Goal: Task Accomplishment & Management: Use online tool/utility

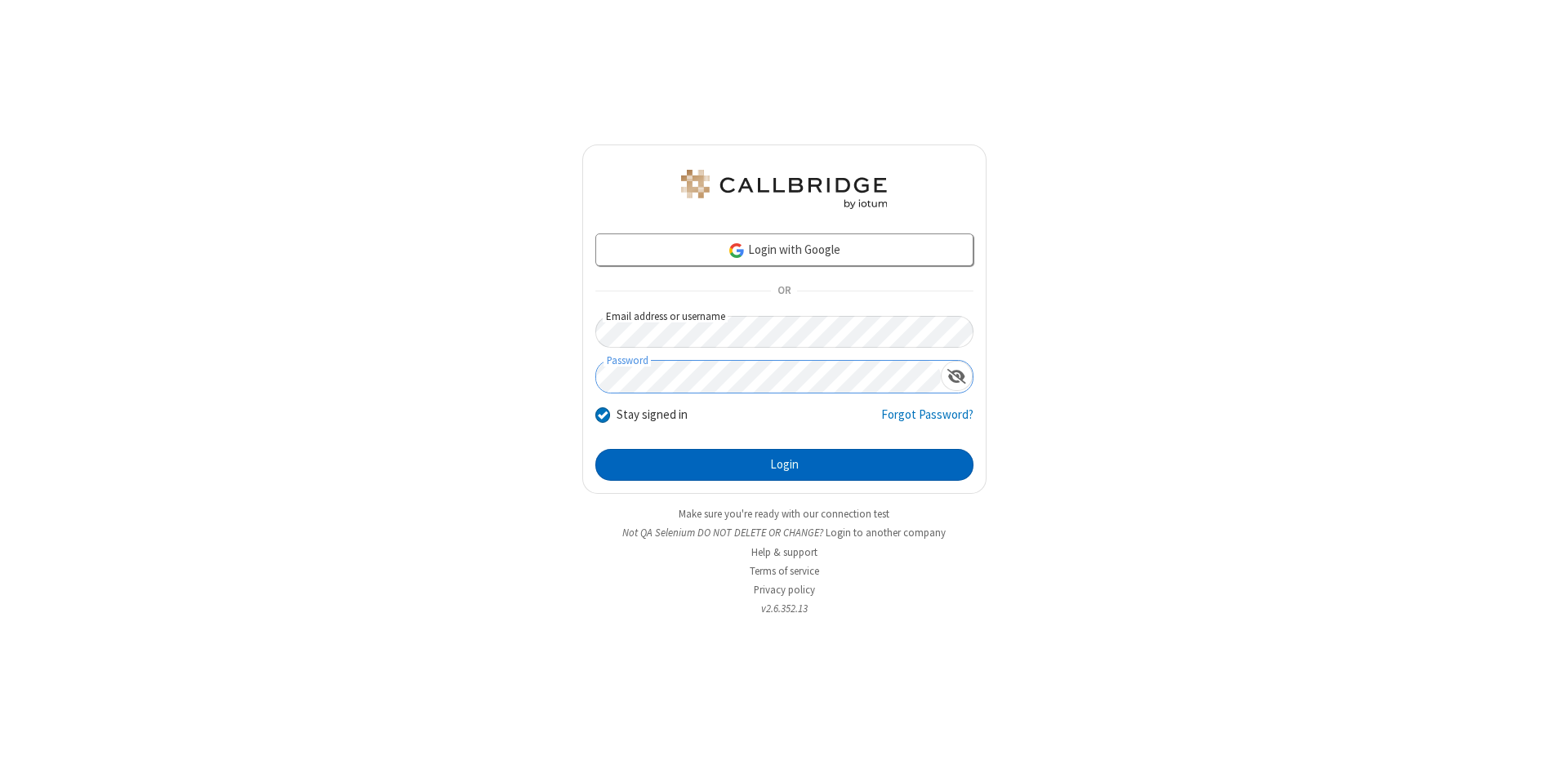
click at [784, 465] on button "Login" at bounding box center [784, 466] width 378 height 33
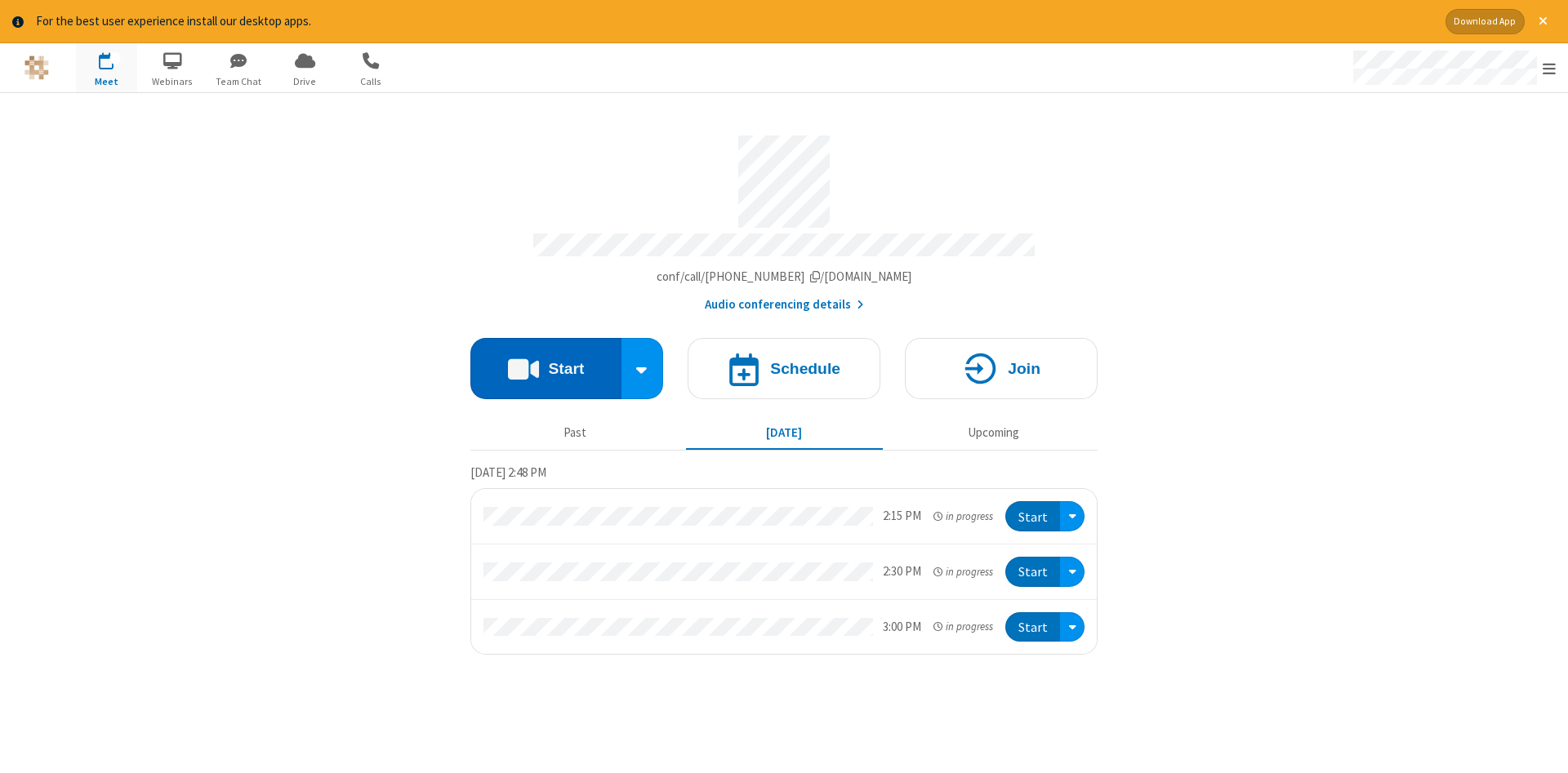
click at [545, 362] on button "Start" at bounding box center [546, 369] width 151 height 62
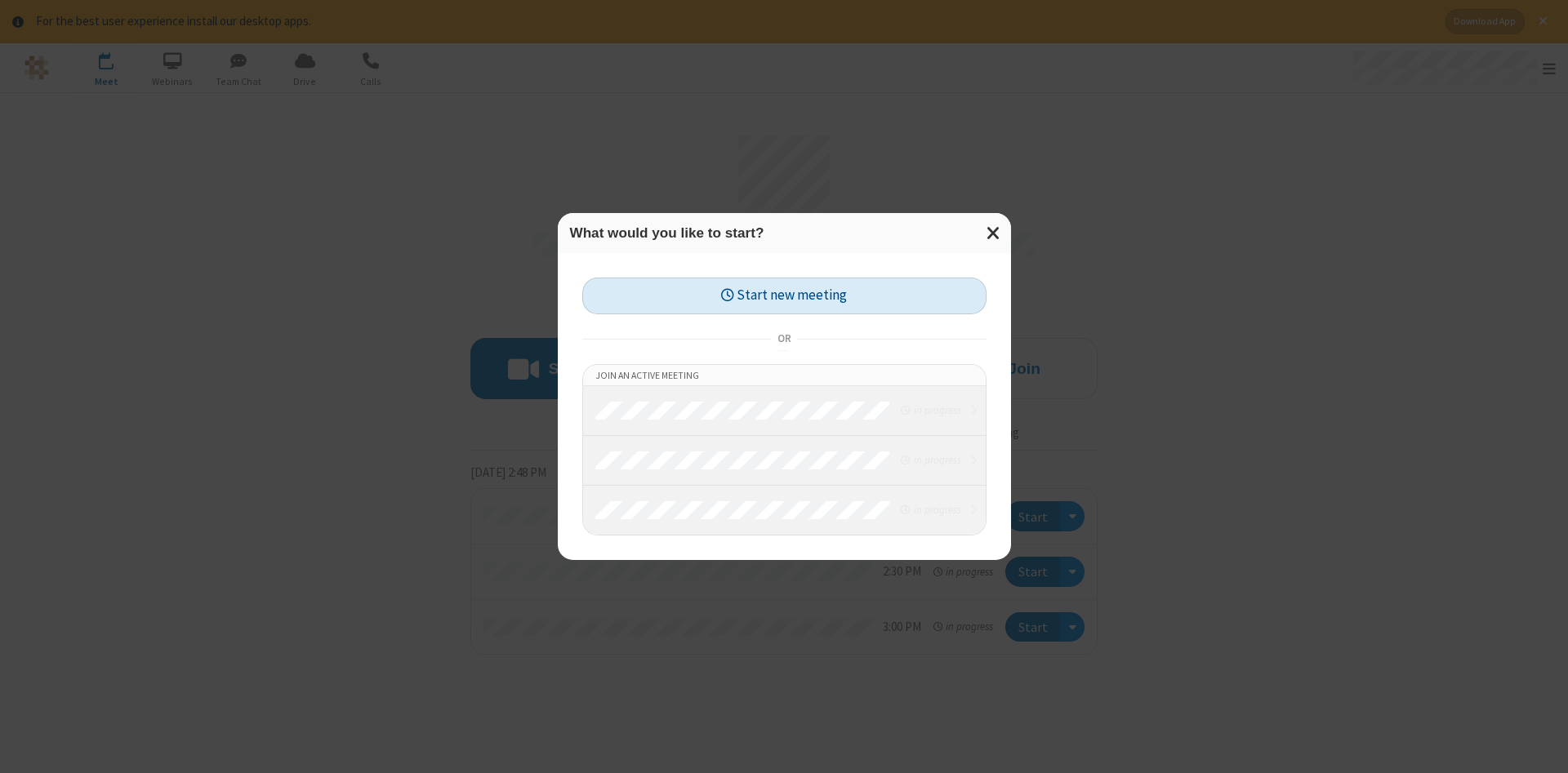
click at [784, 296] on button "Start new meeting" at bounding box center [784, 296] width 405 height 37
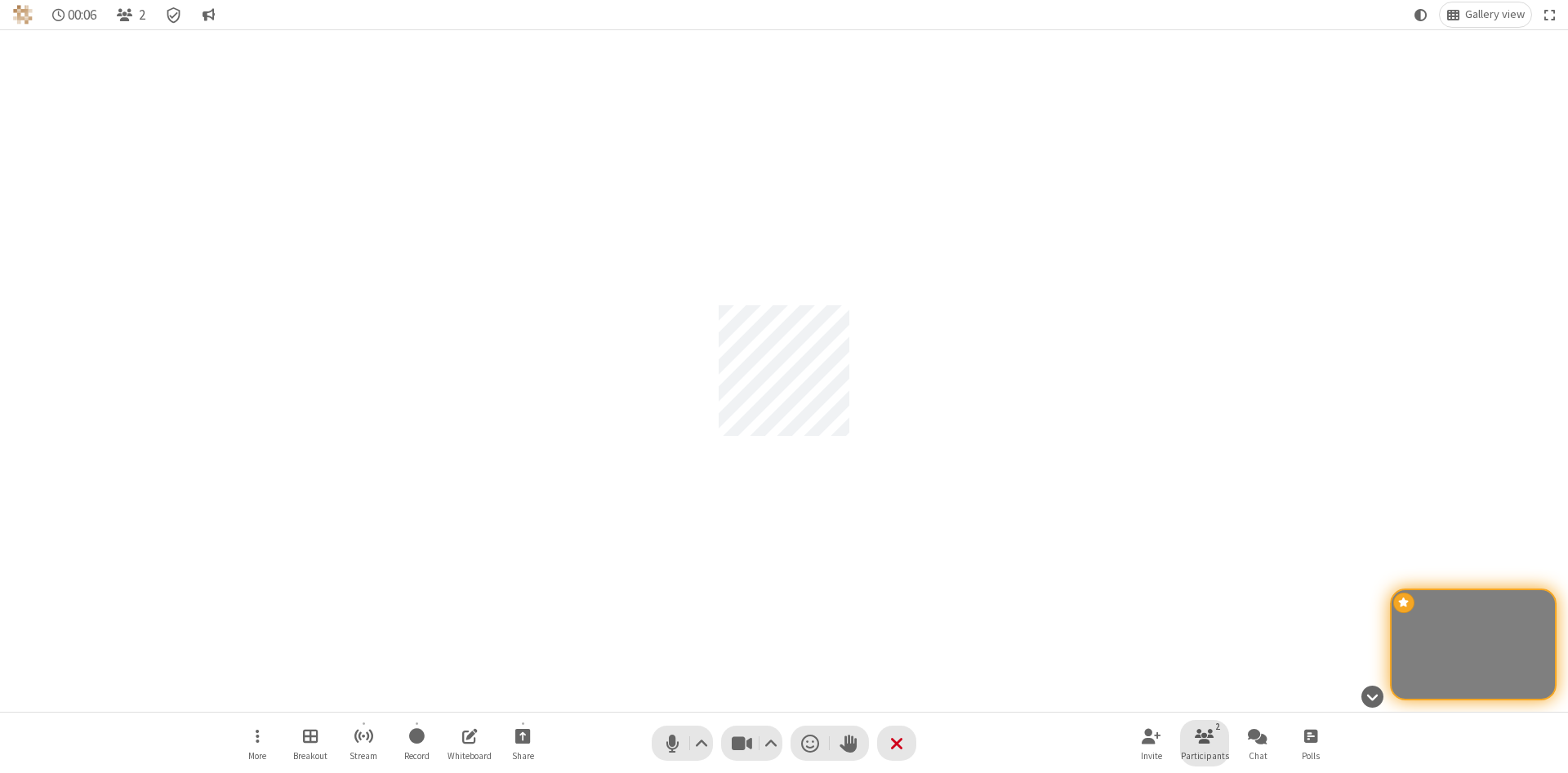
click at [1205, 756] on span "Participants" at bounding box center [1205, 756] width 48 height 10
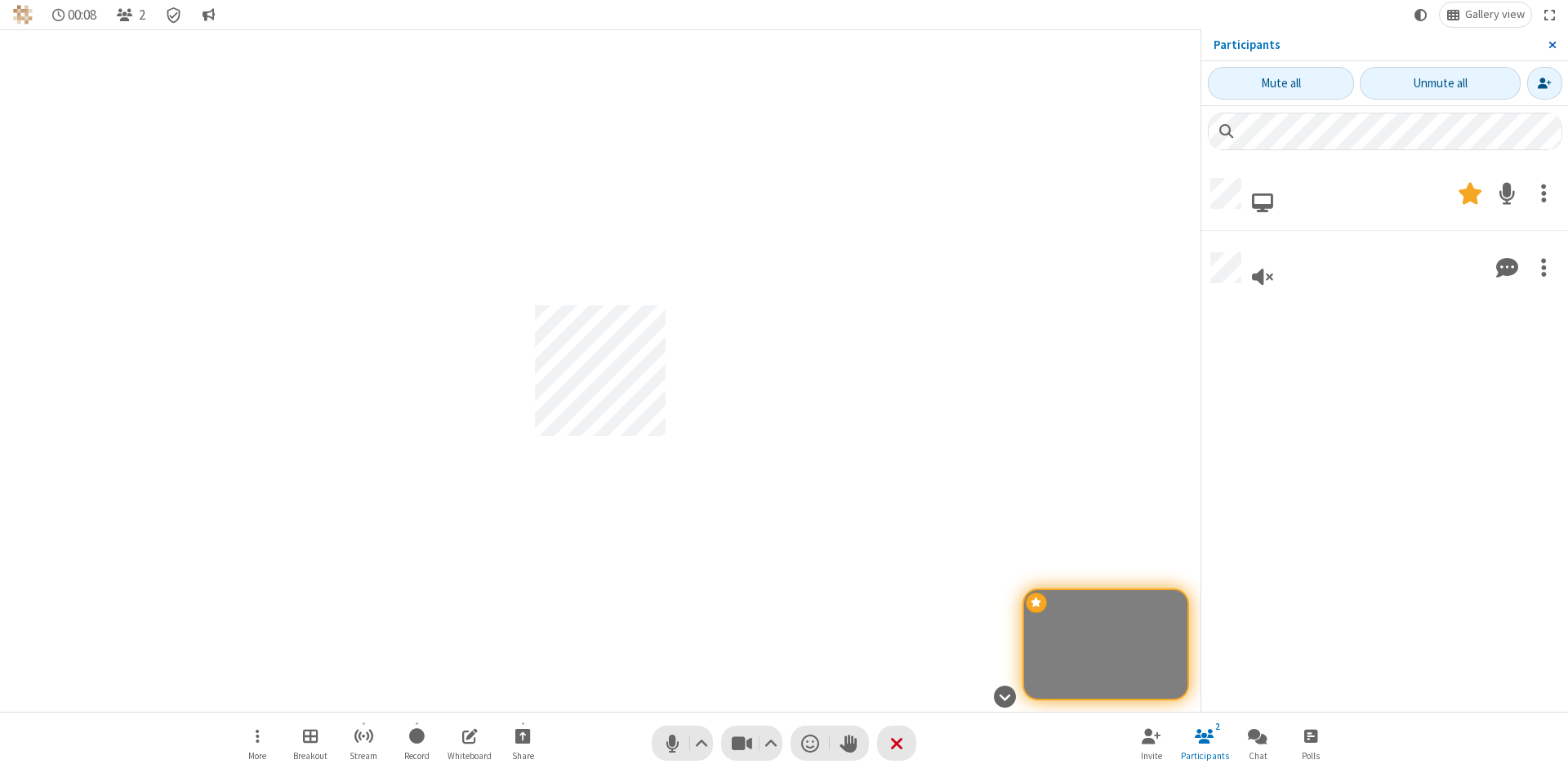
click at [1552, 45] on span "Close sidebar" at bounding box center [1552, 45] width 8 height 13
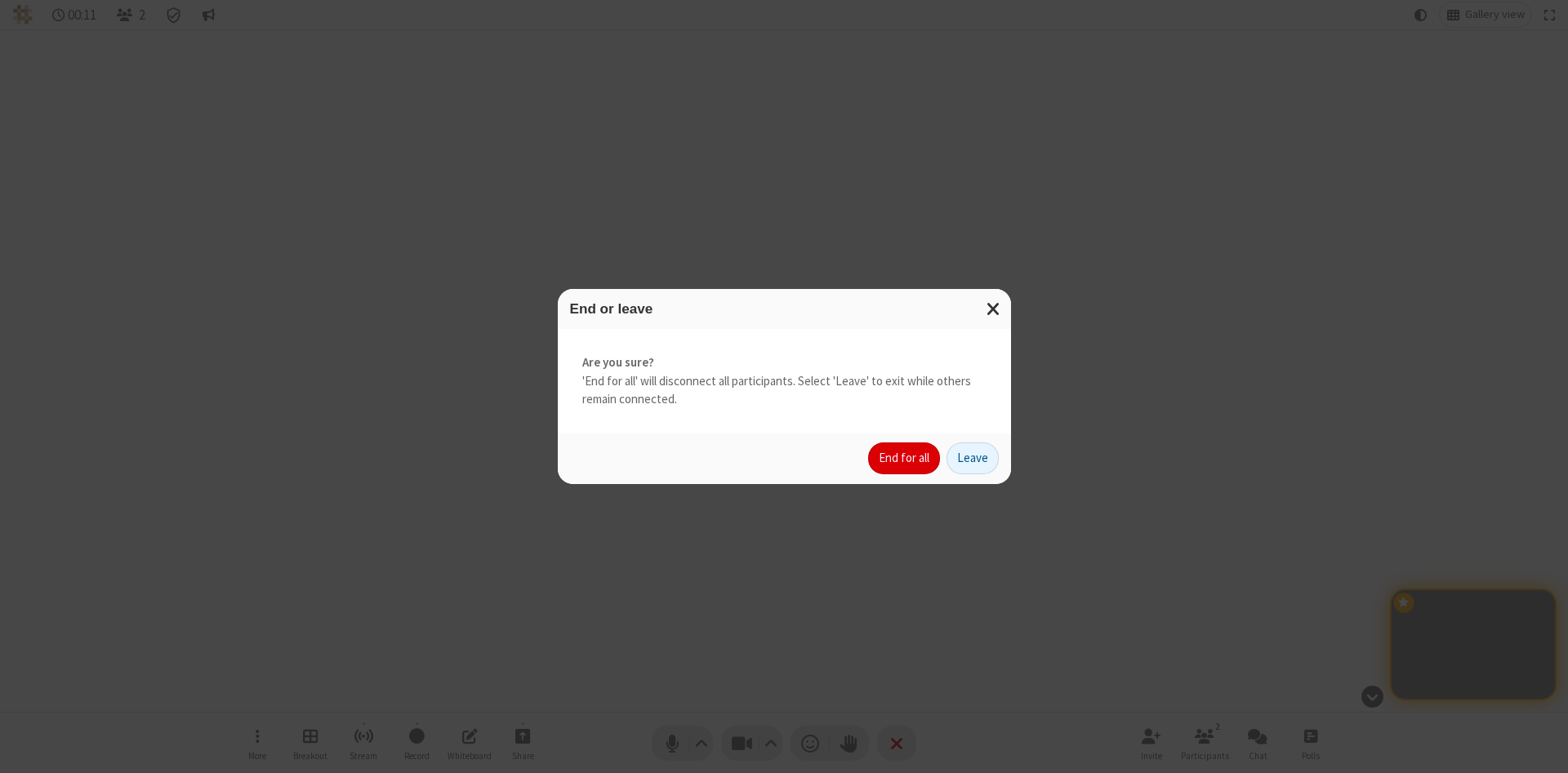
click at [905, 458] on button "End for all" at bounding box center [904, 459] width 72 height 33
